Goal: Find specific page/section: Find specific page/section

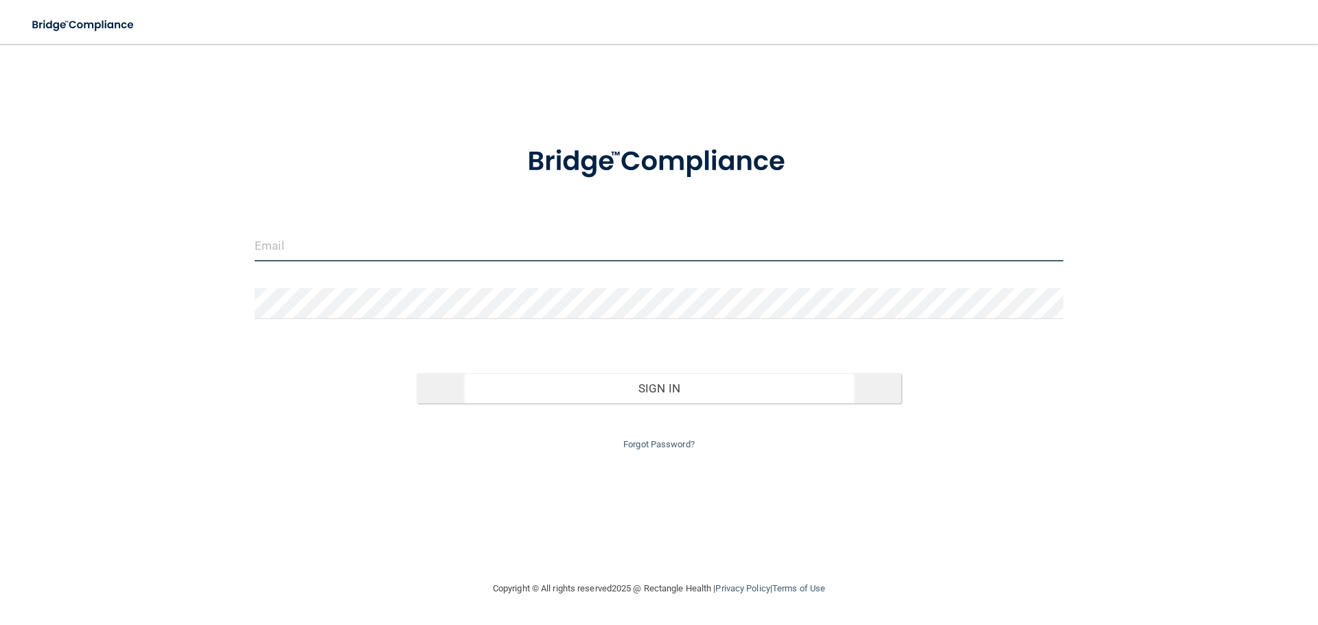
type input "[EMAIL_ADDRESS][DOMAIN_NAME]"
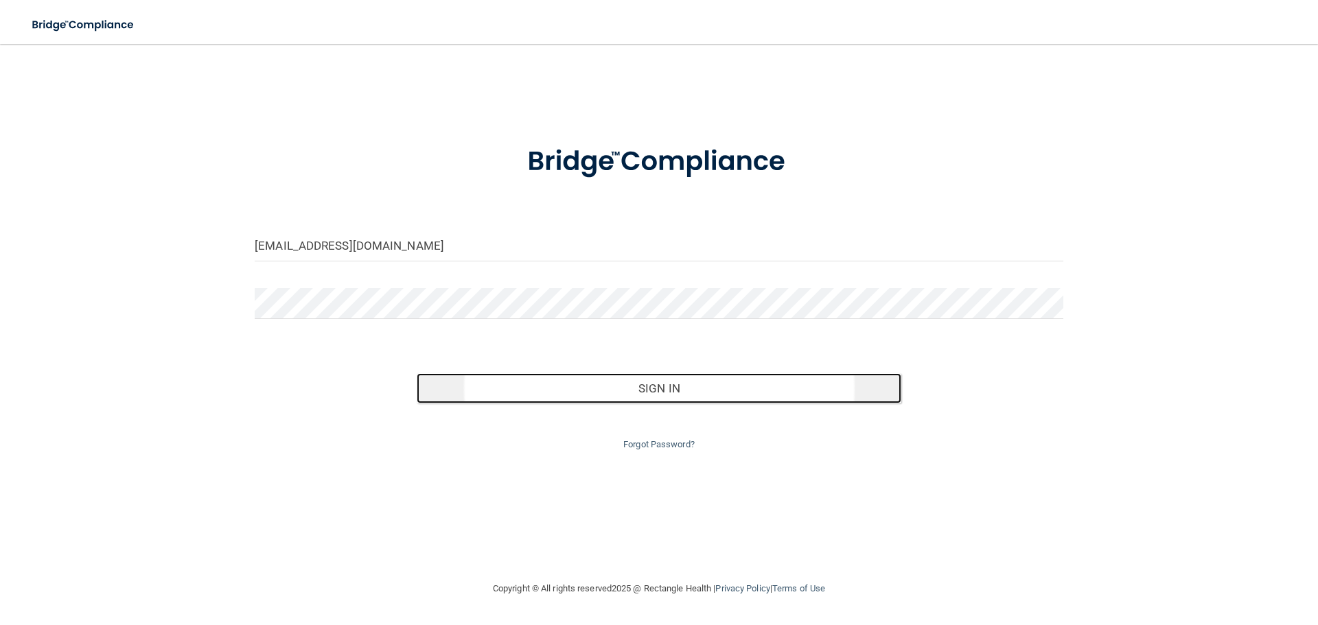
click at [662, 397] on button "Sign In" at bounding box center [659, 388] width 485 height 30
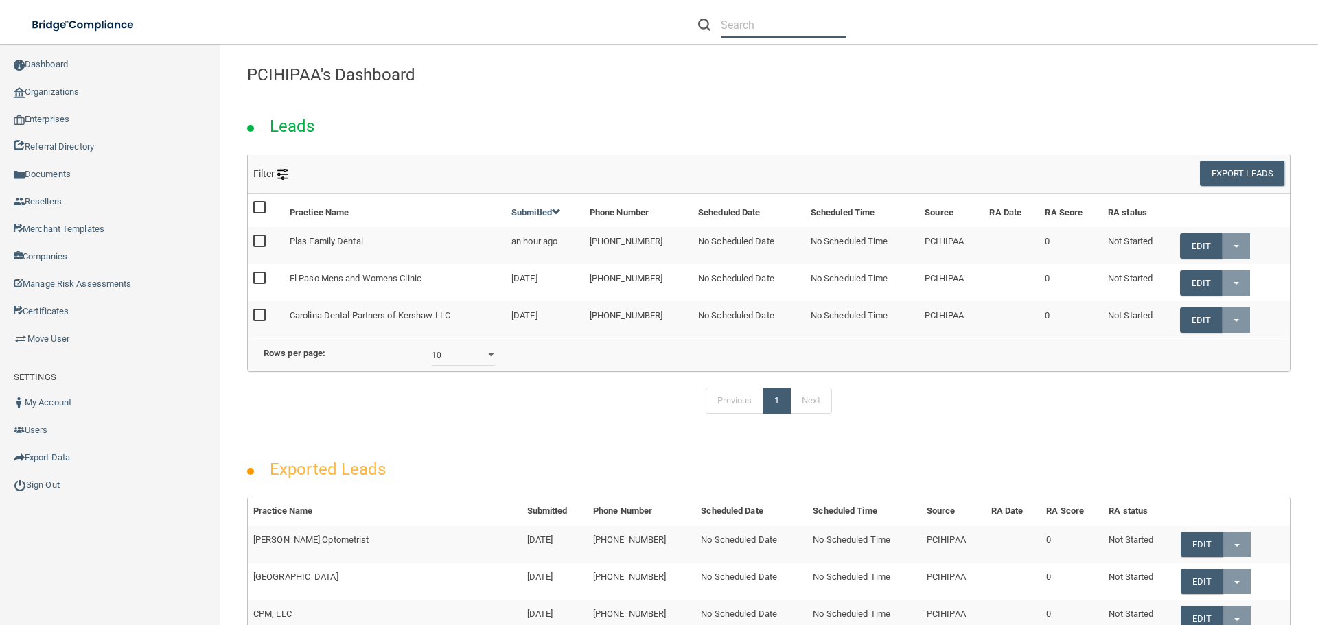
click at [734, 25] on input "text" at bounding box center [784, 24] width 126 height 25
paste input "[EMAIL_ADDRESS][DOMAIN_NAME]"
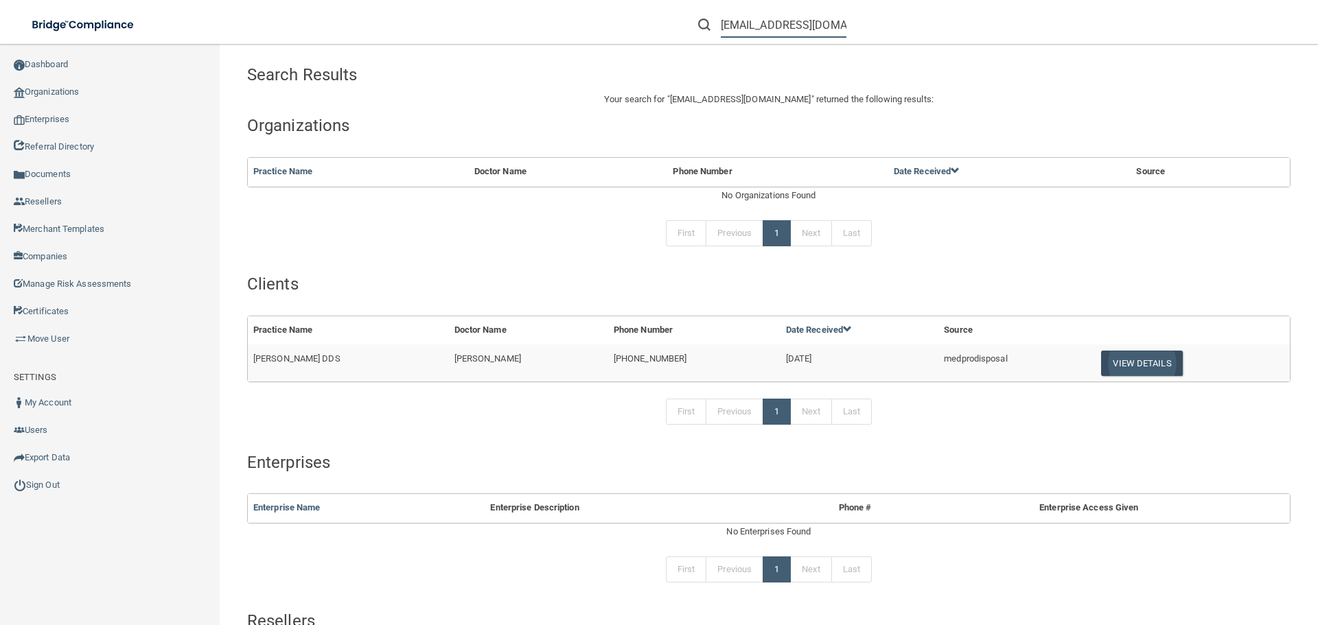
type input "[EMAIL_ADDRESS][DOMAIN_NAME]"
click at [1137, 358] on button "View Details" at bounding box center [1141, 363] width 81 height 25
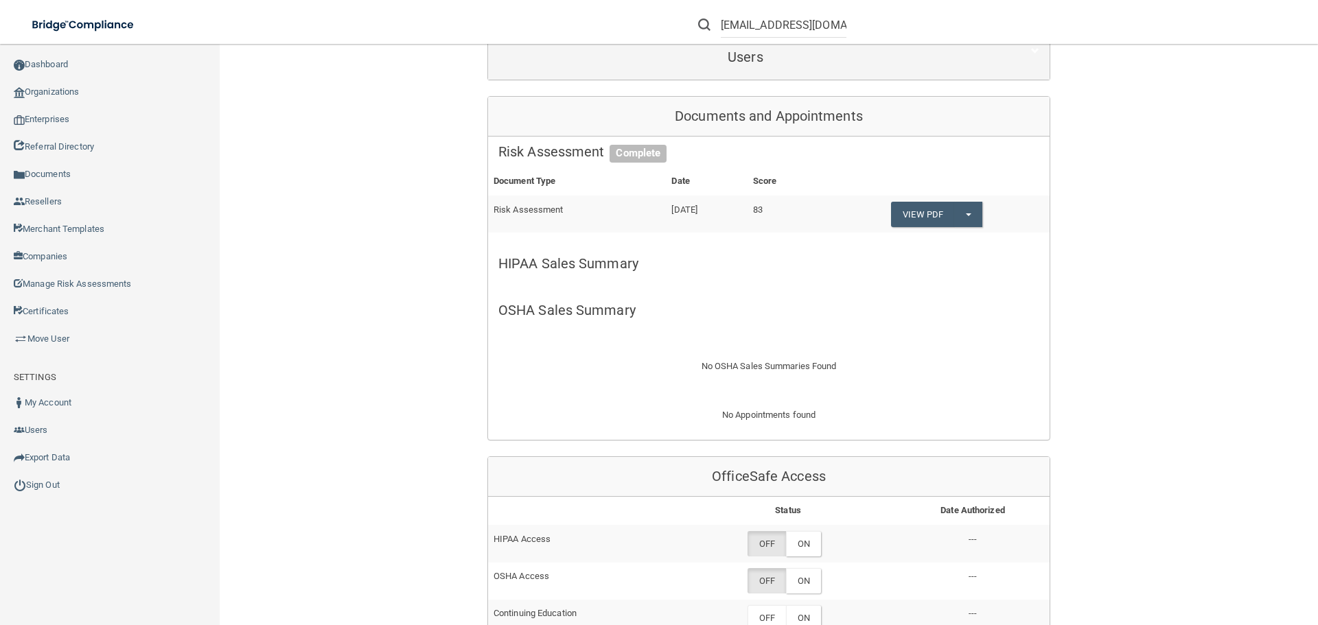
scroll to position [206, 0]
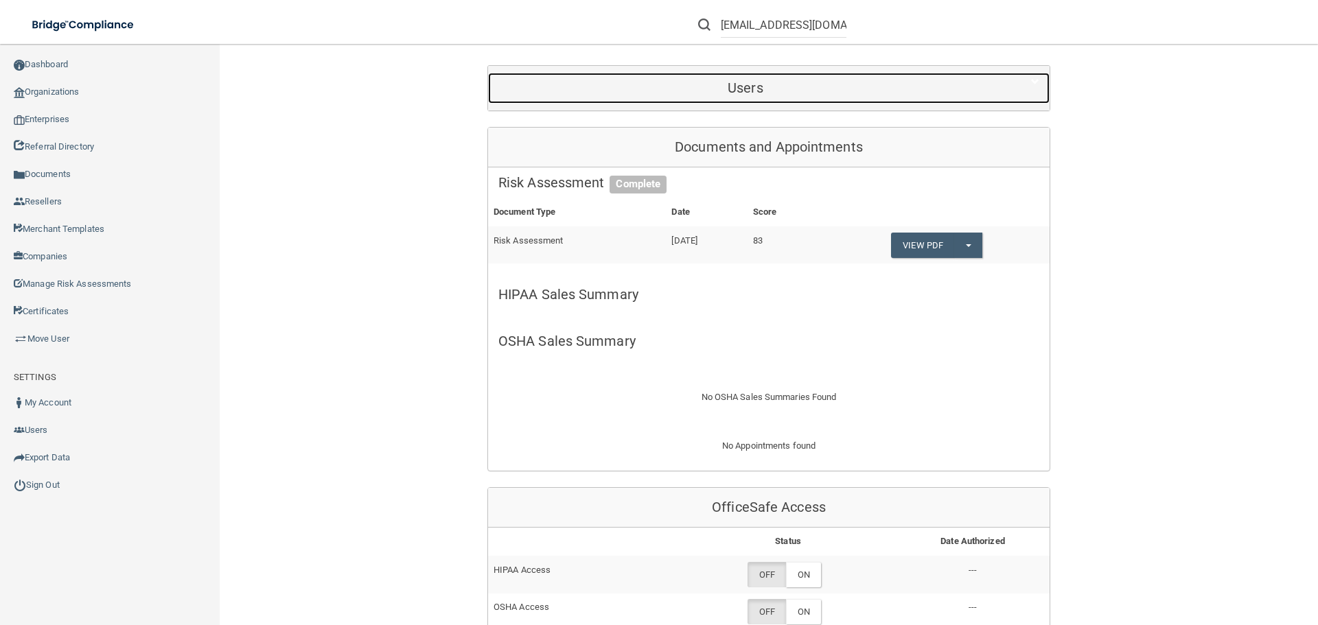
click at [744, 93] on h5 "Users" at bounding box center [745, 87] width 494 height 15
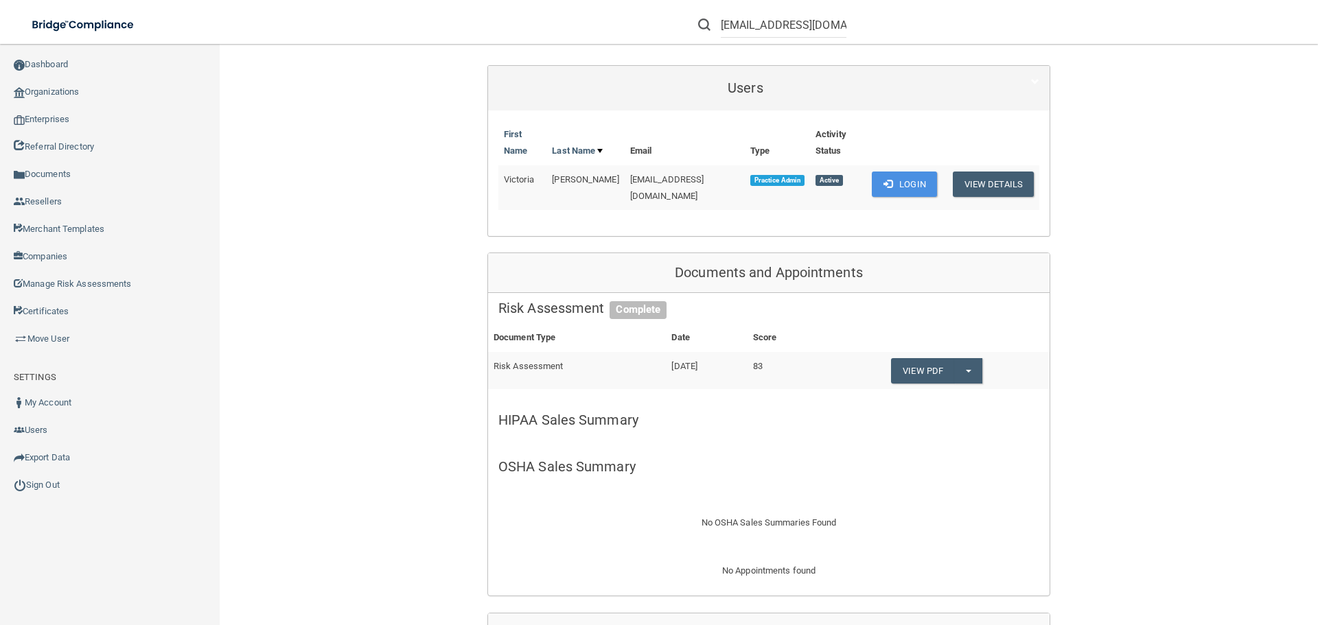
click at [880, 253] on div "Documents and Appointments" at bounding box center [769, 273] width 562 height 40
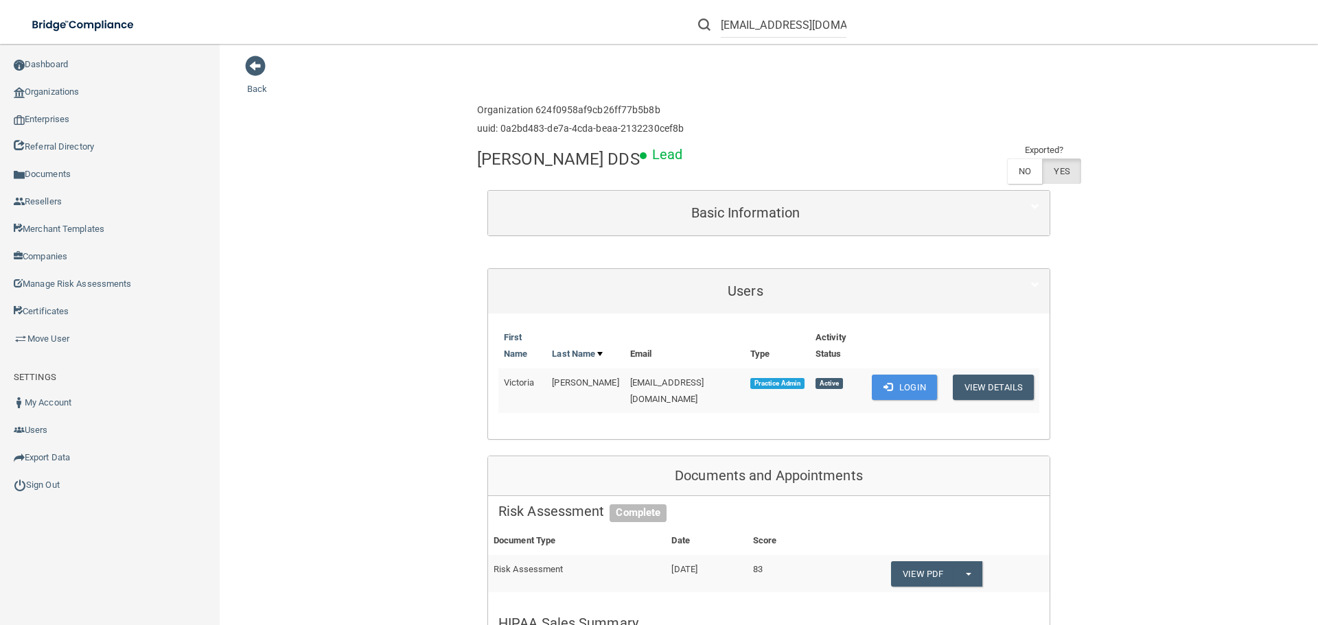
scroll to position [0, 0]
